Goal: Information Seeking & Learning: Find specific fact

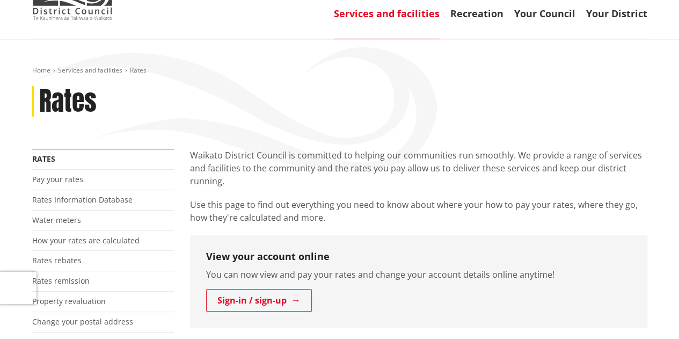
scroll to position [157, 0]
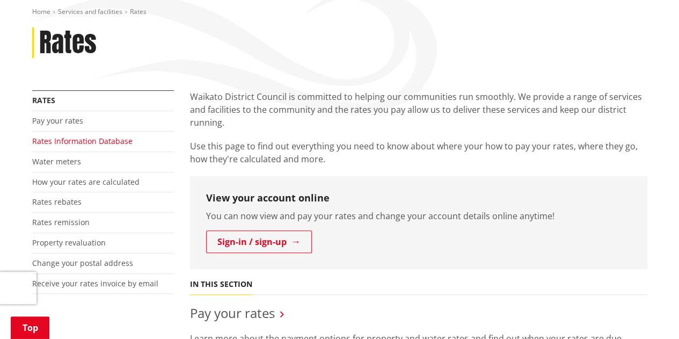
click at [105, 139] on link "Rates Information Database" at bounding box center [82, 141] width 100 height 10
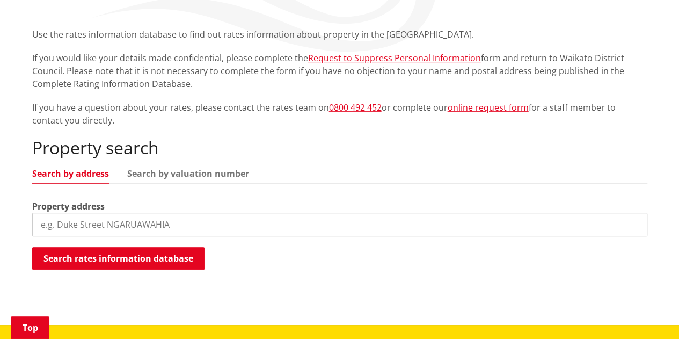
scroll to position [200, 0]
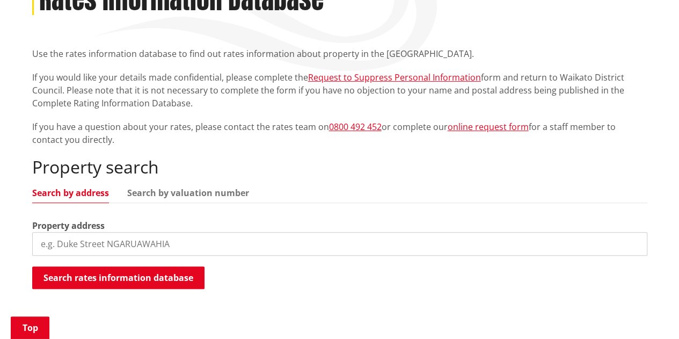
click at [253, 245] on input "search" at bounding box center [339, 244] width 615 height 24
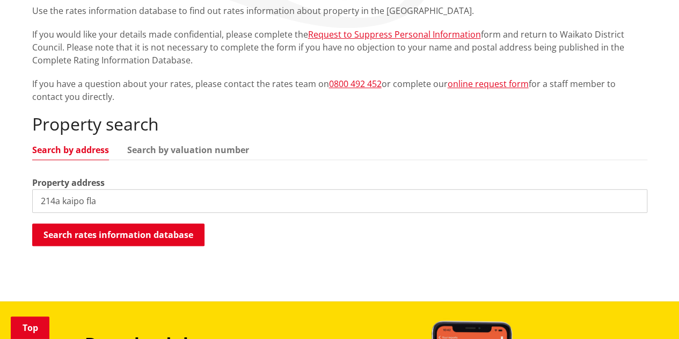
scroll to position [243, 0]
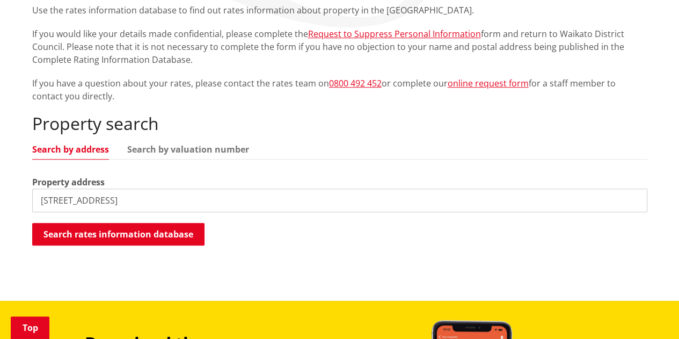
type input "[STREET_ADDRESS]"
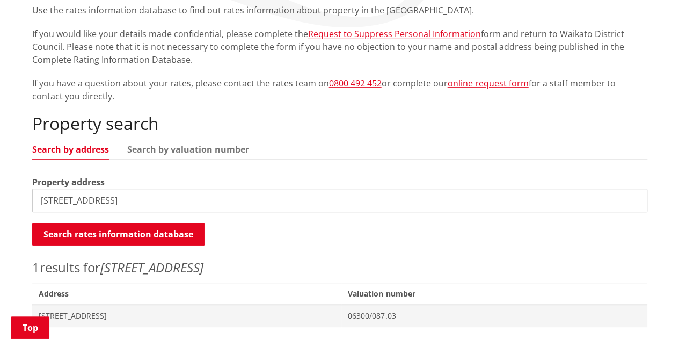
scroll to position [428, 0]
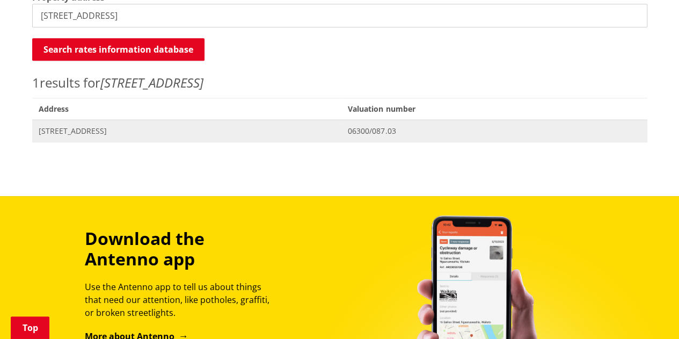
click at [84, 131] on span "[STREET_ADDRESS]" at bounding box center [187, 131] width 297 height 11
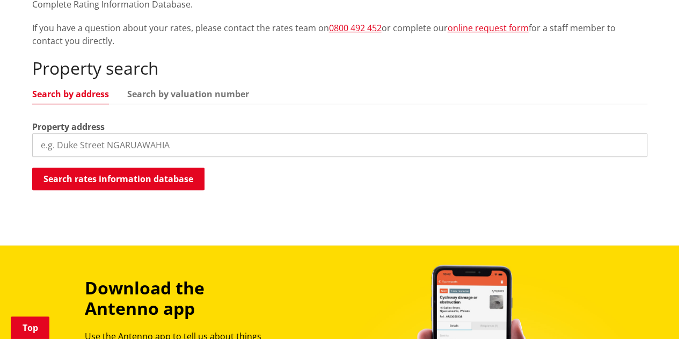
scroll to position [296, 0]
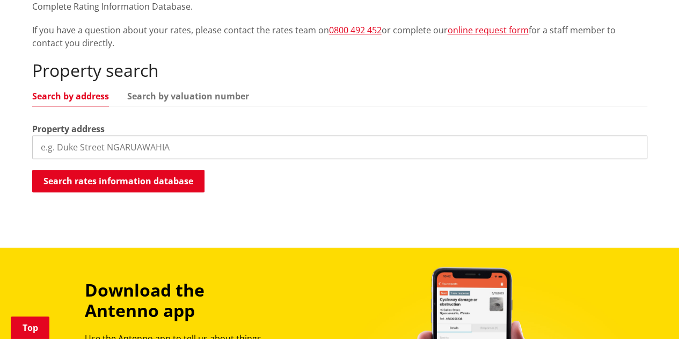
click at [186, 152] on input "search" at bounding box center [339, 147] width 615 height 24
type input "215 allen and eyre road"
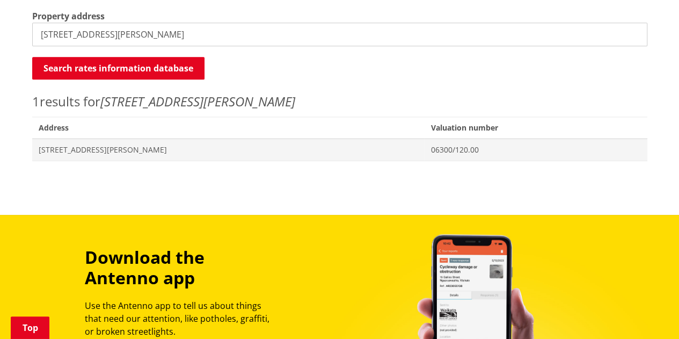
scroll to position [410, 0]
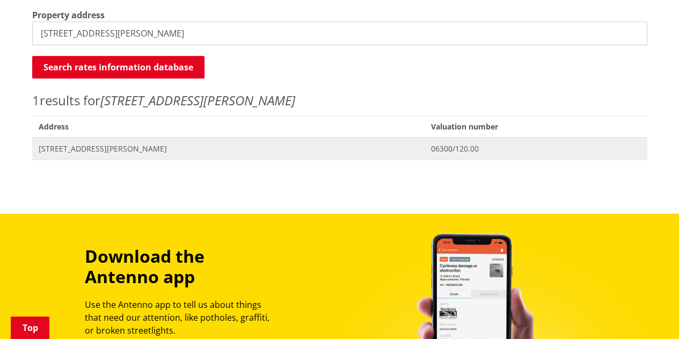
click at [156, 151] on span "[STREET_ADDRESS][PERSON_NAME]" at bounding box center [229, 148] width 380 height 11
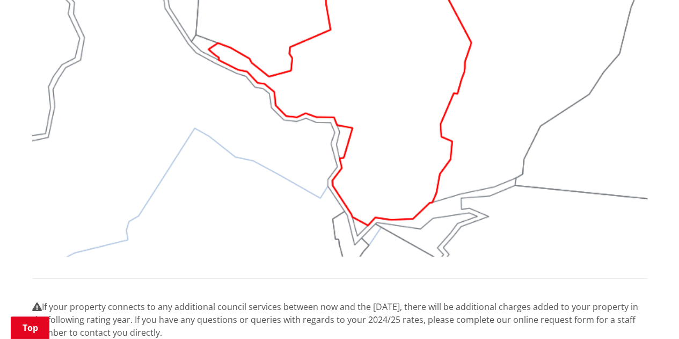
scroll to position [1161, 0]
